Goal: Navigation & Orientation: Find specific page/section

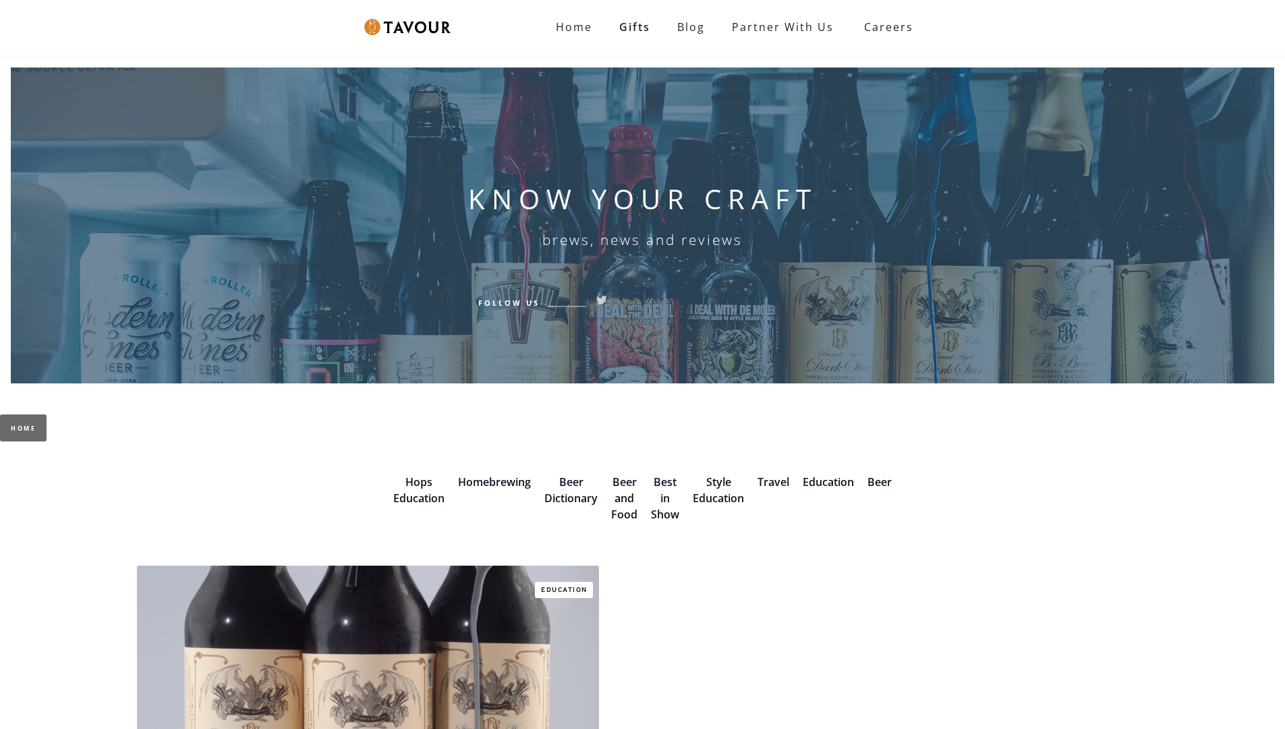
click at [576, 27] on strong "Home" at bounding box center [574, 27] width 36 height 15
